Goal: Navigation & Orientation: Find specific page/section

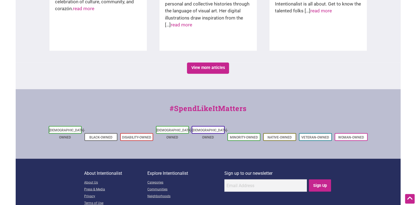
scroll to position [969, 0]
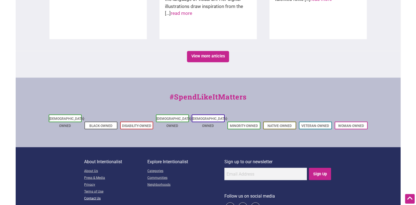
click at [84, 195] on link "Contact Us" at bounding box center [115, 198] width 63 height 7
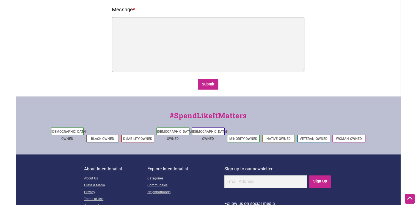
scroll to position [146, 0]
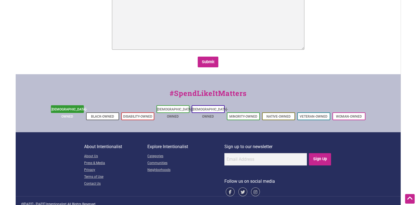
click at [63, 109] on link "[DEMOGRAPHIC_DATA]-Owned" at bounding box center [69, 113] width 36 height 11
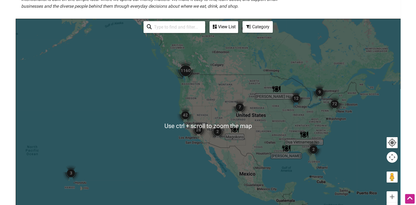
scroll to position [115, 0]
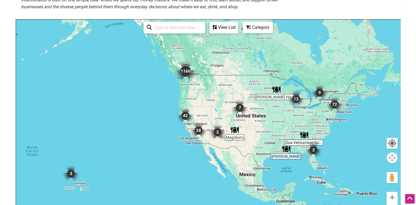
click at [188, 69] on img "1160" at bounding box center [186, 71] width 22 height 22
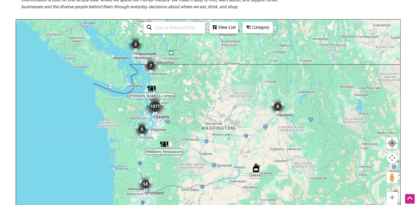
click at [154, 105] on img "1077" at bounding box center [155, 106] width 22 height 22
click at [223, 29] on div "View List" at bounding box center [224, 27] width 28 height 10
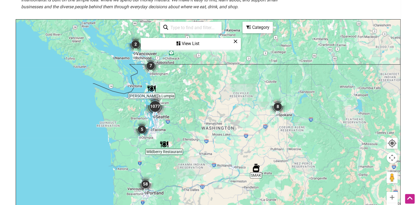
click at [193, 43] on div "View List" at bounding box center [190, 44] width 99 height 10
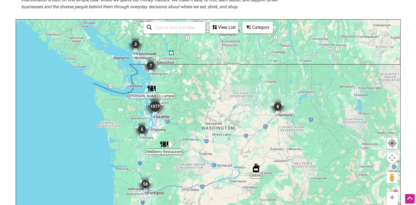
click at [154, 107] on img "1077" at bounding box center [155, 106] width 22 height 22
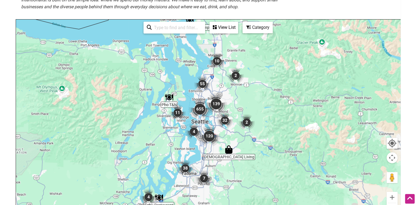
click at [198, 113] on img "655" at bounding box center [200, 109] width 22 height 22
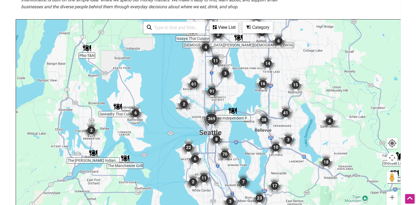
click at [228, 27] on div "View List" at bounding box center [224, 27] width 28 height 10
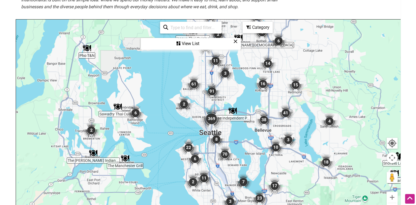
click at [197, 43] on div "View List" at bounding box center [190, 44] width 99 height 10
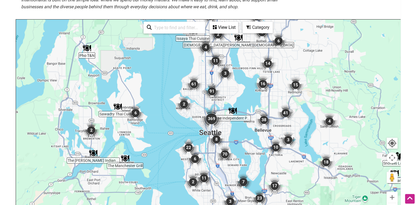
click at [216, 34] on div "See All View List Sorry...nothing found." at bounding box center [190, 28] width 99 height 16
click at [219, 28] on div "View List" at bounding box center [224, 27] width 28 height 10
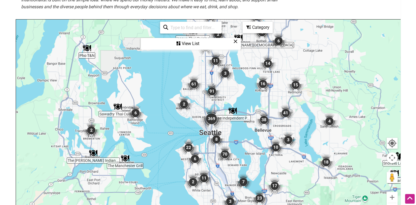
click at [188, 43] on div "View List" at bounding box center [190, 44] width 99 height 10
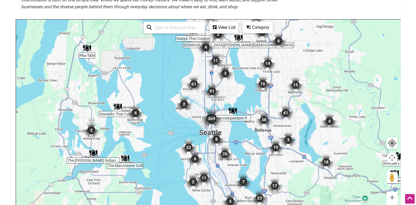
click at [188, 43] on div "To navigate, press the arrow keys." at bounding box center [208, 127] width 385 height 214
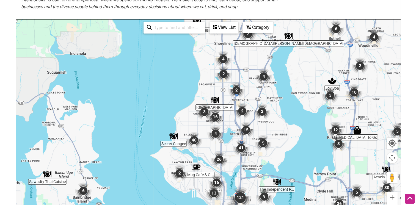
click at [198, 178] on div "To navigate, press the arrow keys." at bounding box center [208, 127] width 385 height 214
click at [197, 176] on div "To navigate, press the arrow keys." at bounding box center [208, 127] width 385 height 214
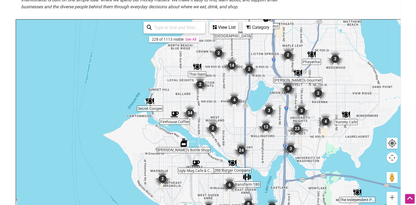
click at [194, 40] on link "See All" at bounding box center [190, 39] width 11 height 4
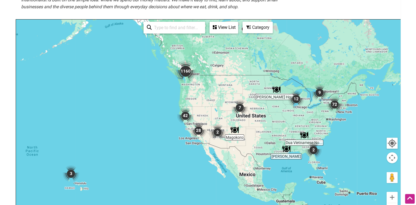
click at [218, 25] on div "View List" at bounding box center [224, 27] width 28 height 10
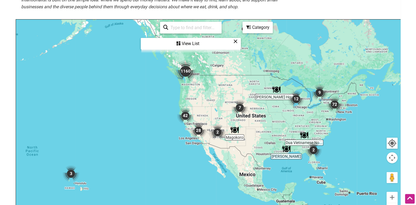
click at [187, 42] on div "View List" at bounding box center [190, 44] width 99 height 10
